Goal: Information Seeking & Learning: Learn about a topic

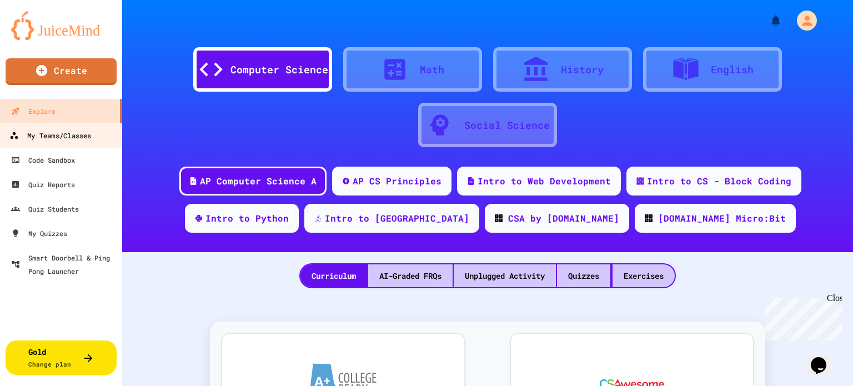
click at [74, 134] on div "My Teams/Classes" at bounding box center [50, 136] width 82 height 14
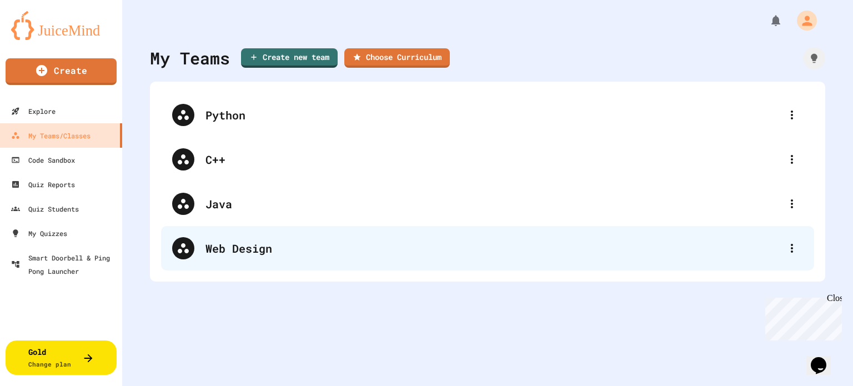
click at [241, 249] on div "Web Design" at bounding box center [494, 248] width 576 height 17
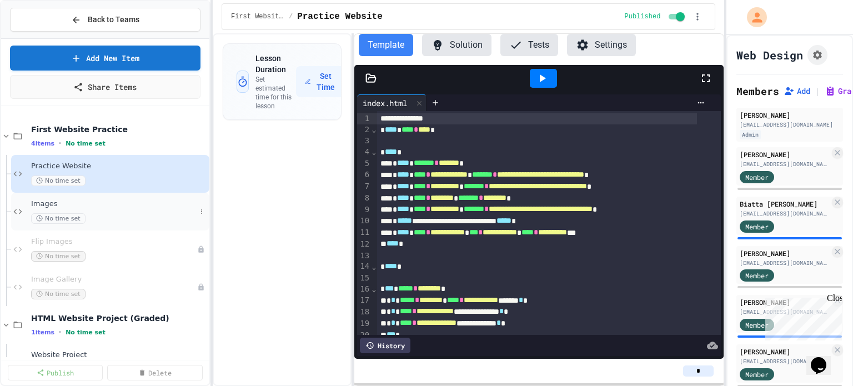
click at [55, 207] on span "Images" at bounding box center [113, 203] width 165 height 9
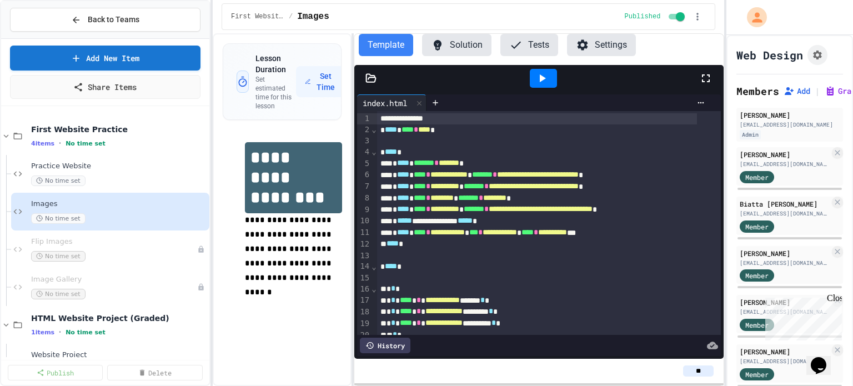
click at [367, 79] on icon at bounding box center [371, 78] width 9 height 8
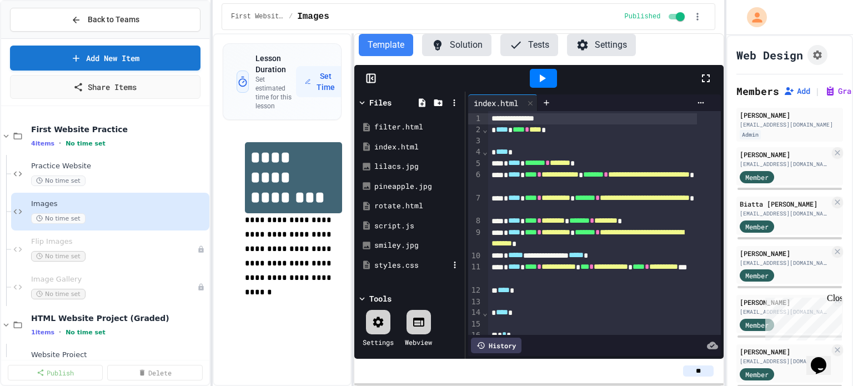
click at [388, 262] on div "styles.css" at bounding box center [411, 265] width 74 height 11
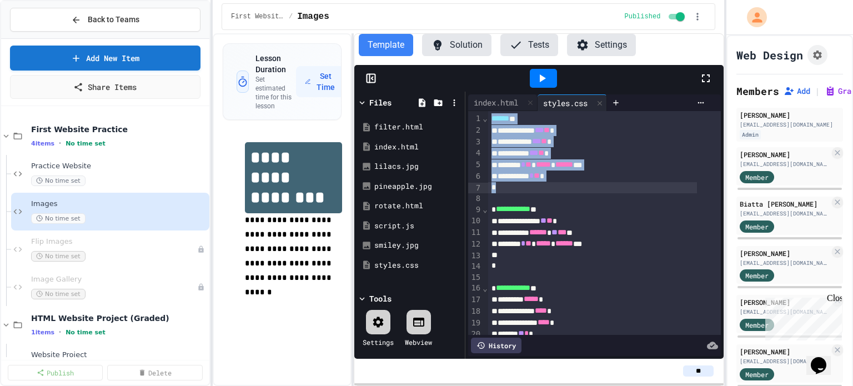
drag, startPoint x: 491, startPoint y: 117, endPoint x: 514, endPoint y: 188, distance: 75.0
copy div "**********"
